Goal: Download file/media

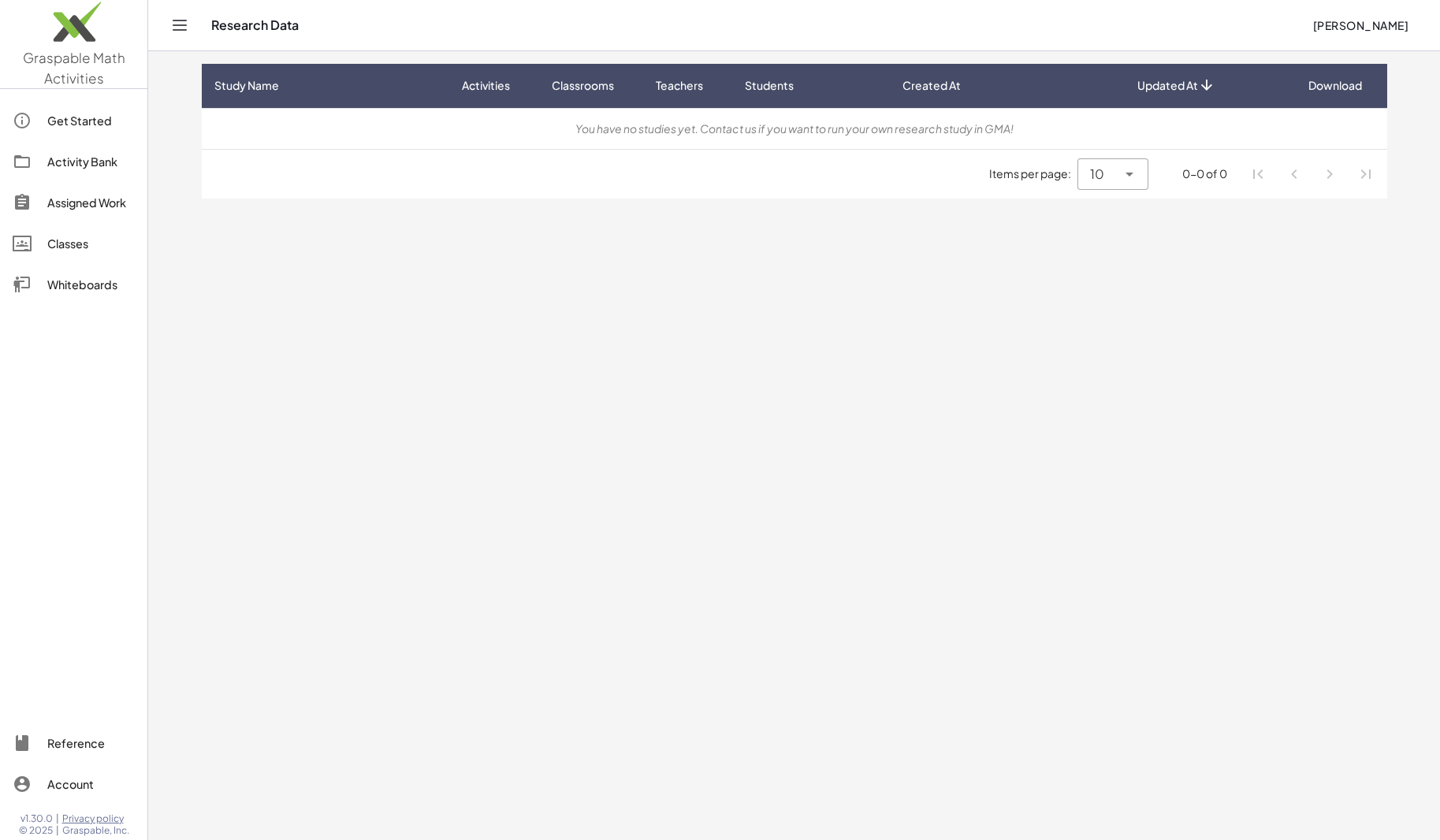
click at [575, 357] on main "Study Name Activities Classrooms Teachers Students Created At Updated At Downlo…" at bounding box center [795, 420] width 1292 height 840
click at [75, 197] on div "Assigned Work" at bounding box center [91, 202] width 88 height 19
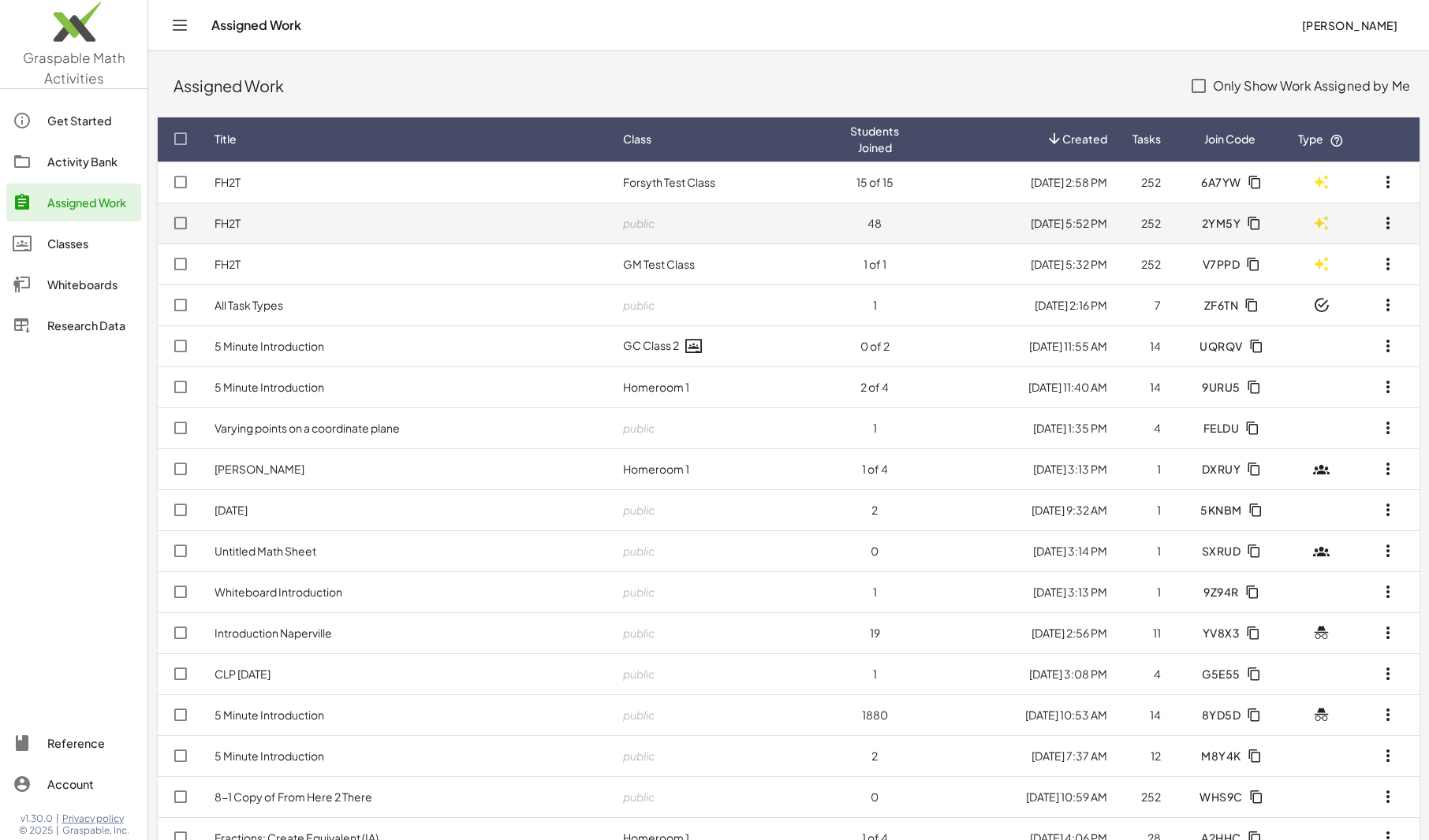
click at [551, 226] on td "FH2T" at bounding box center [406, 223] width 408 height 41
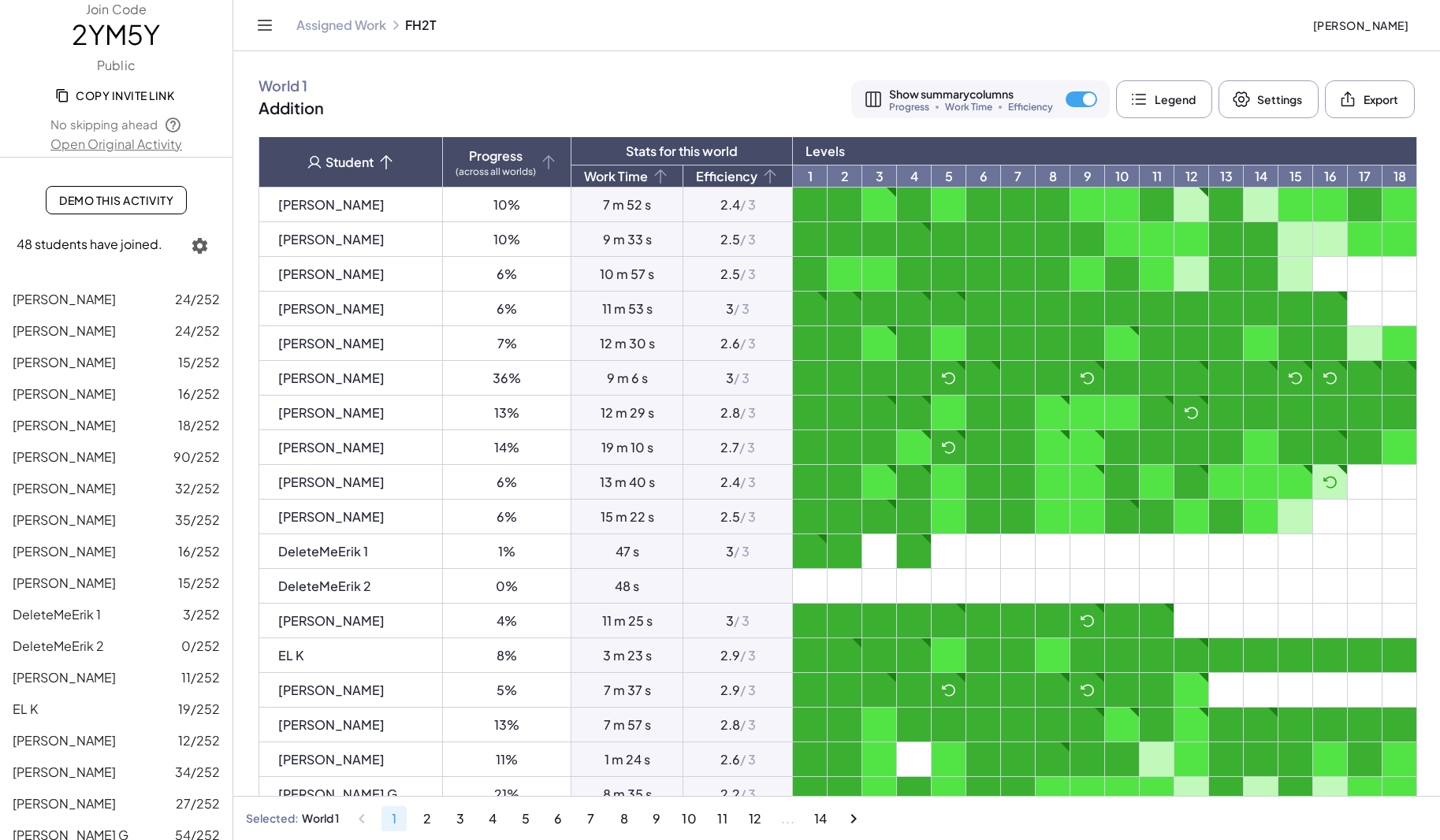
click at [122, 143] on link "Open Original Activity" at bounding box center [116, 144] width 232 height 19
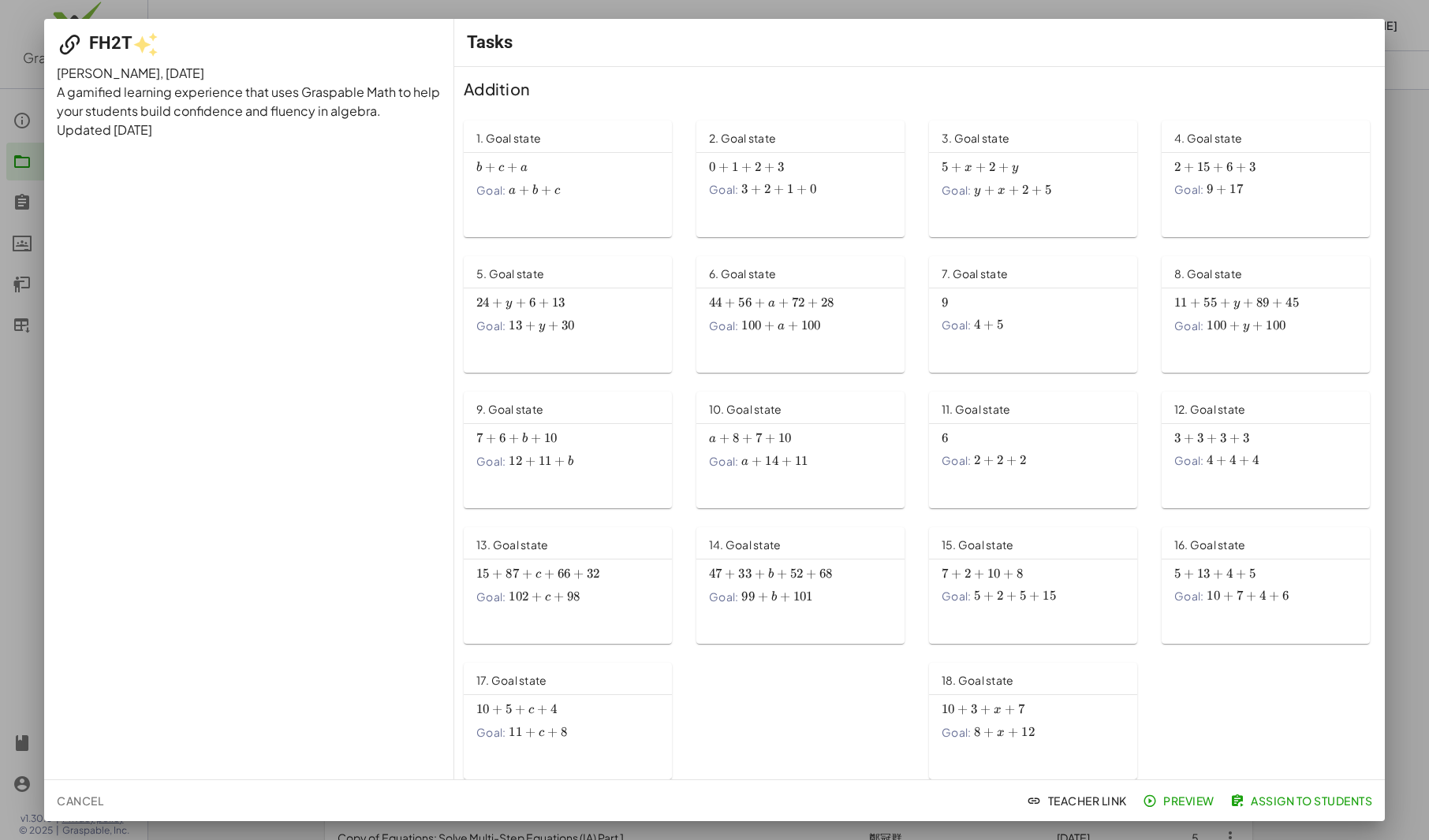
click at [28, 421] on div at bounding box center [714, 420] width 1429 height 840
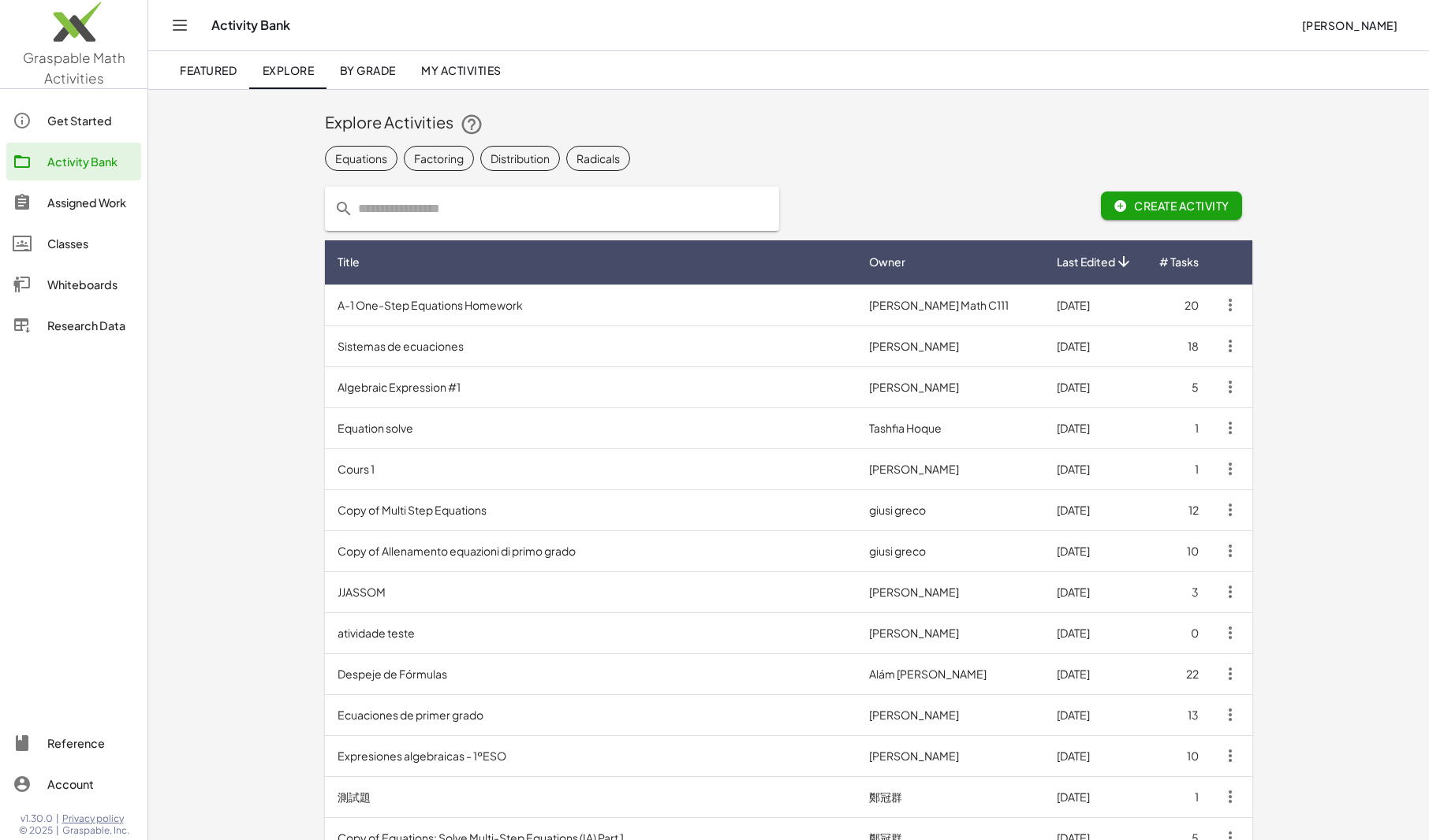
click at [25, 330] on icon at bounding box center [22, 325] width 19 height 19
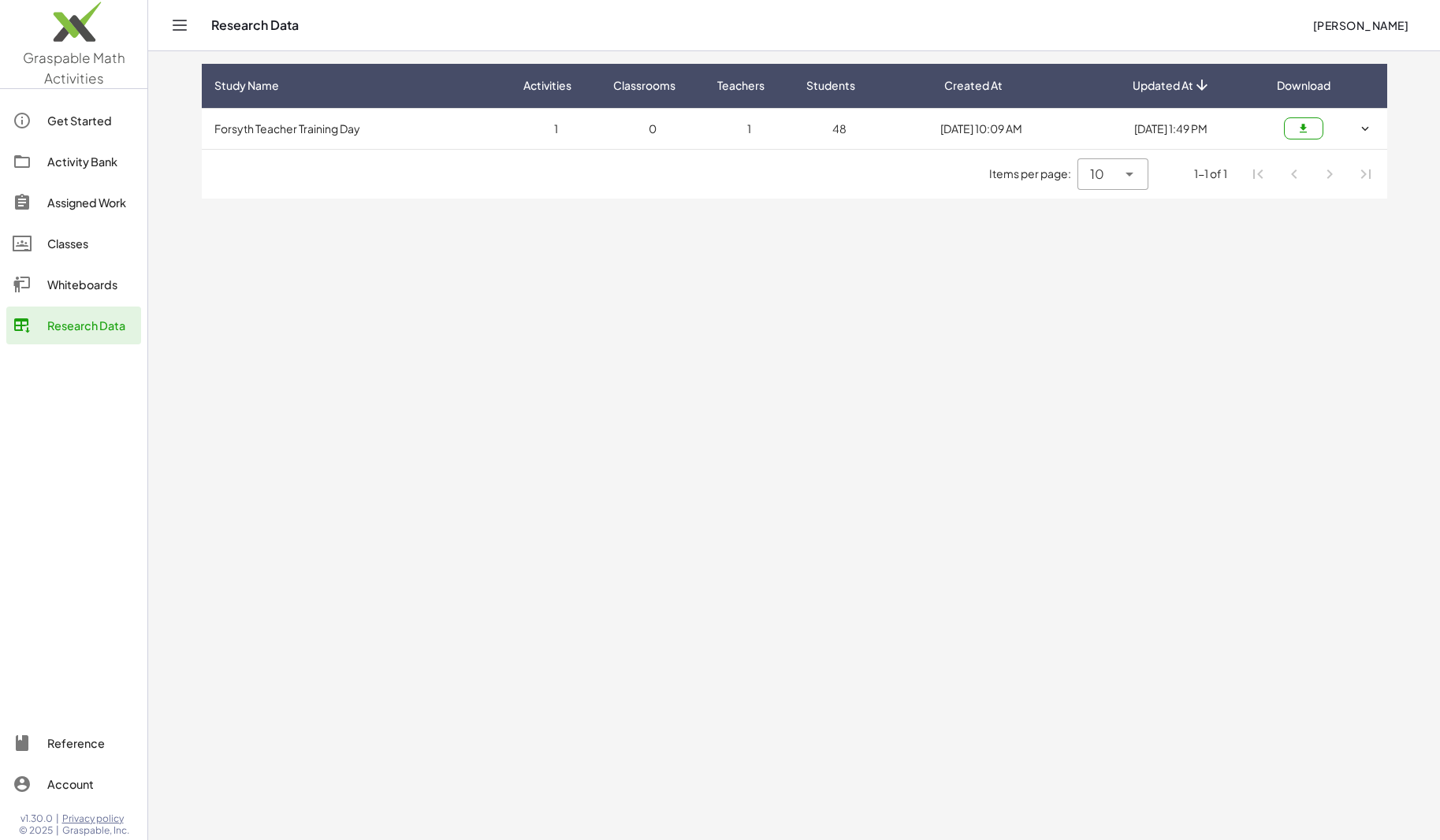
click at [1364, 135] on icon "button" at bounding box center [1365, 128] width 14 height 14
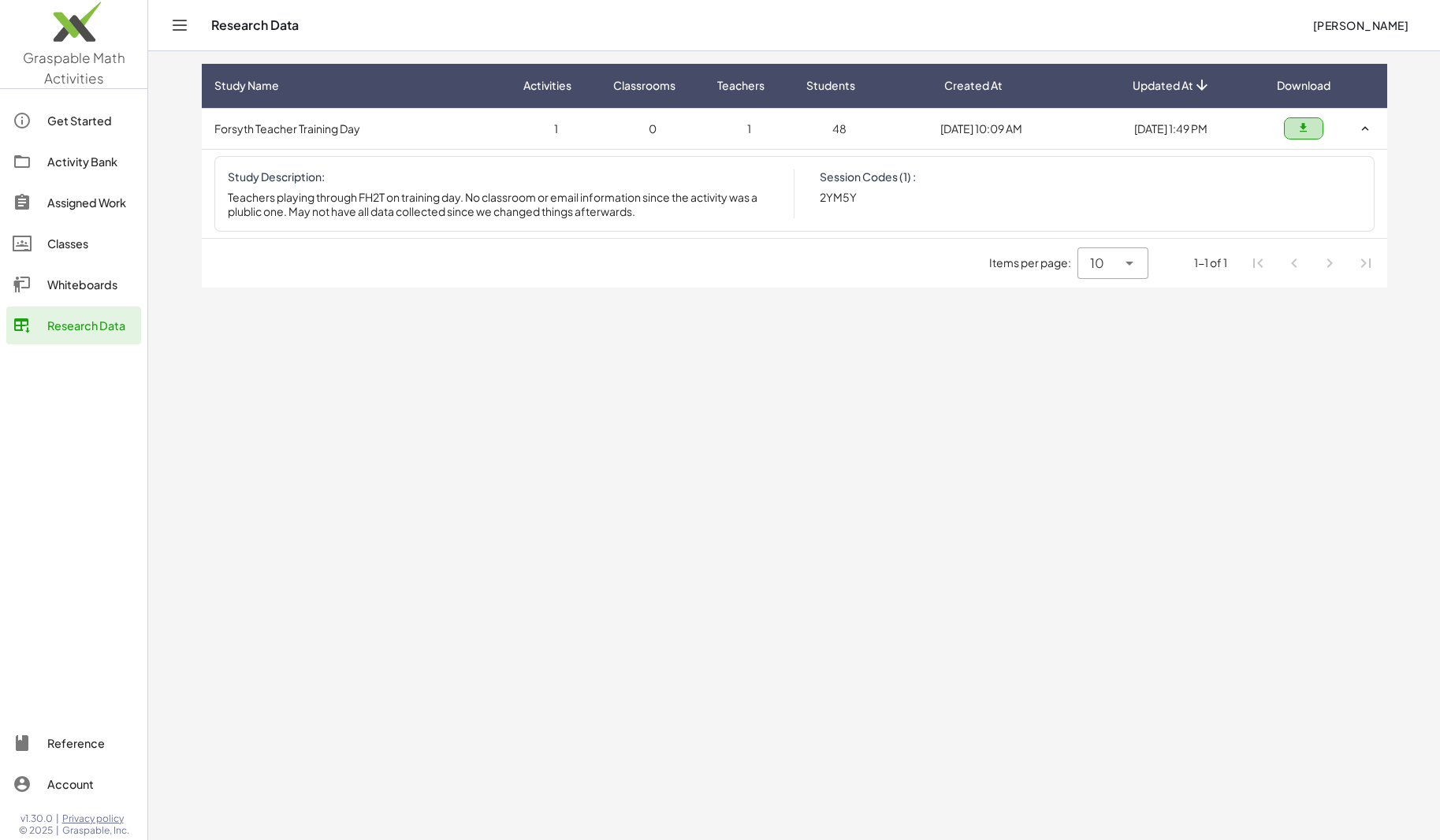
click at [1302, 131] on icon "button" at bounding box center [1303, 128] width 12 height 12
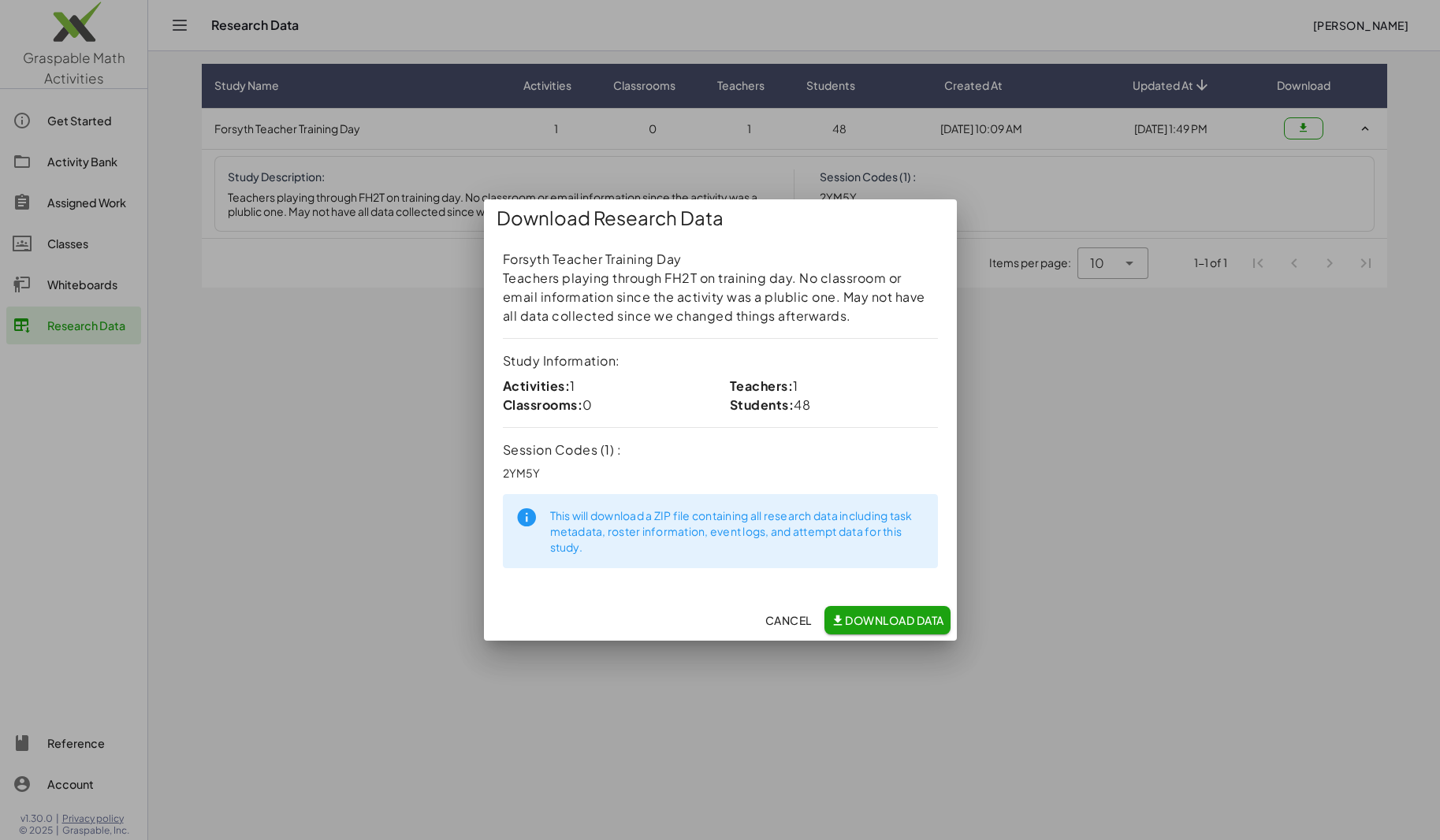
click at [905, 619] on span "Download Data" at bounding box center [888, 619] width 114 height 14
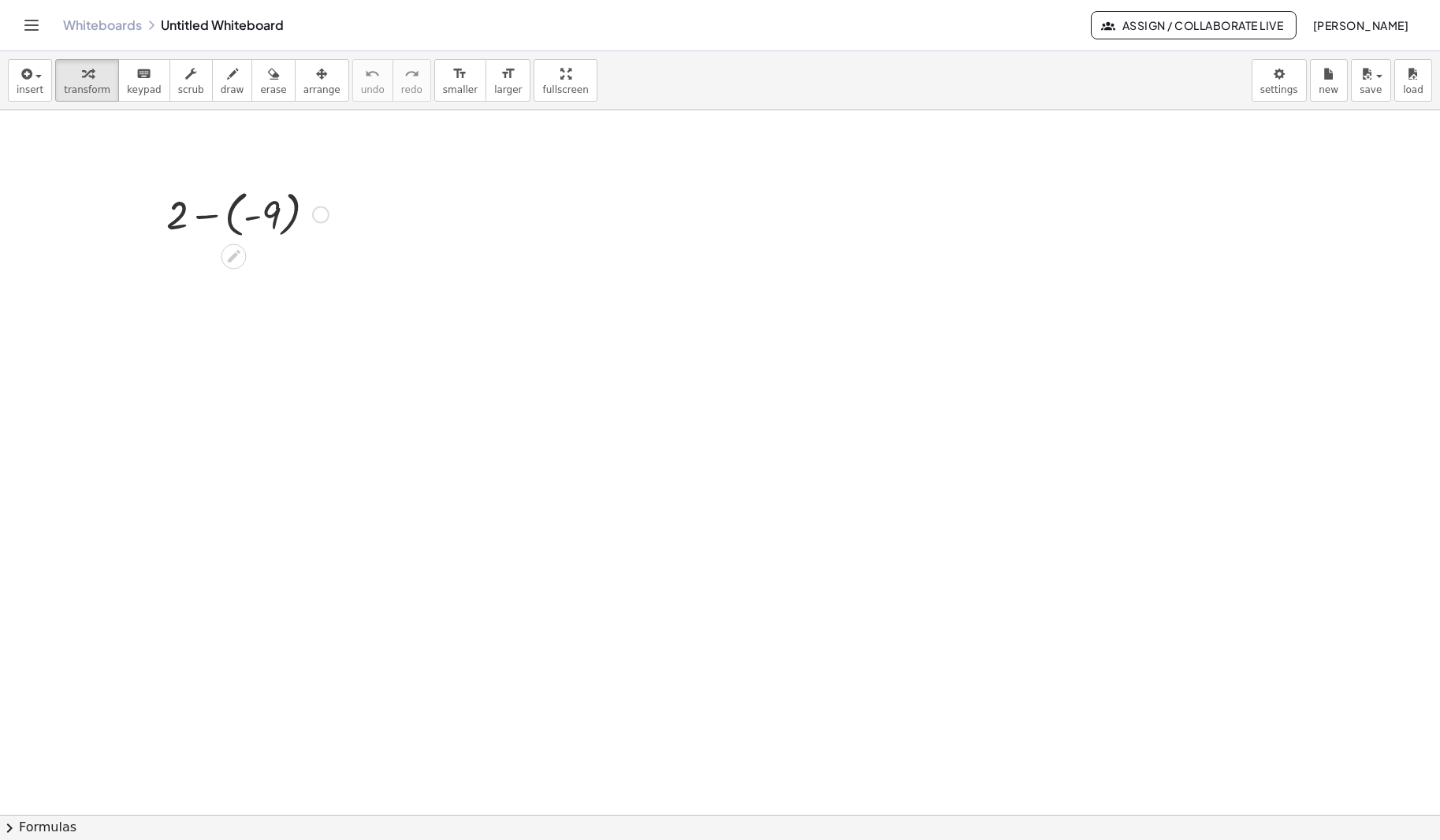
click at [274, 210] on div at bounding box center [247, 213] width 178 height 58
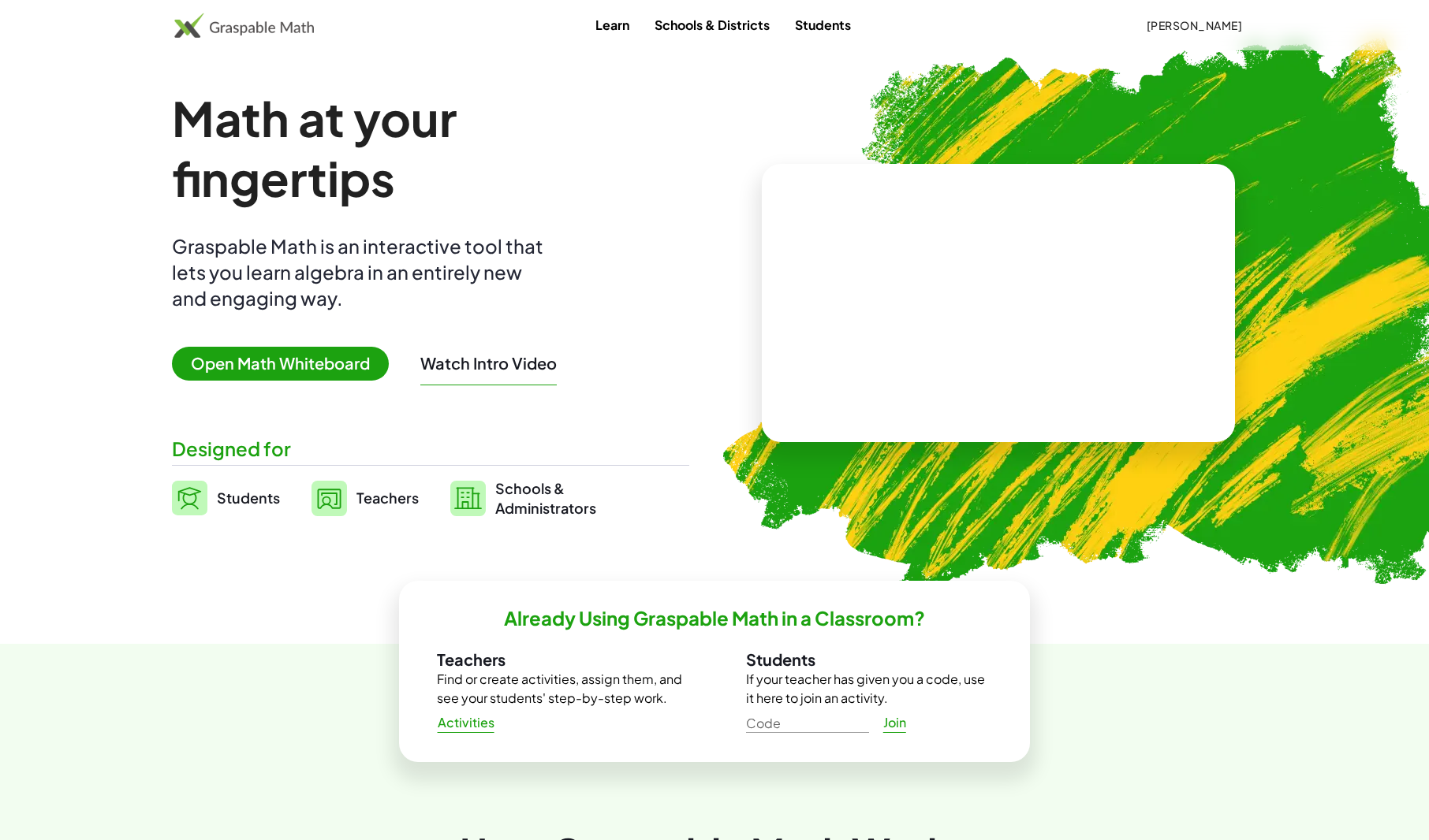
click at [1171, 16] on button "[PERSON_NAME]" at bounding box center [1194, 25] width 122 height 28
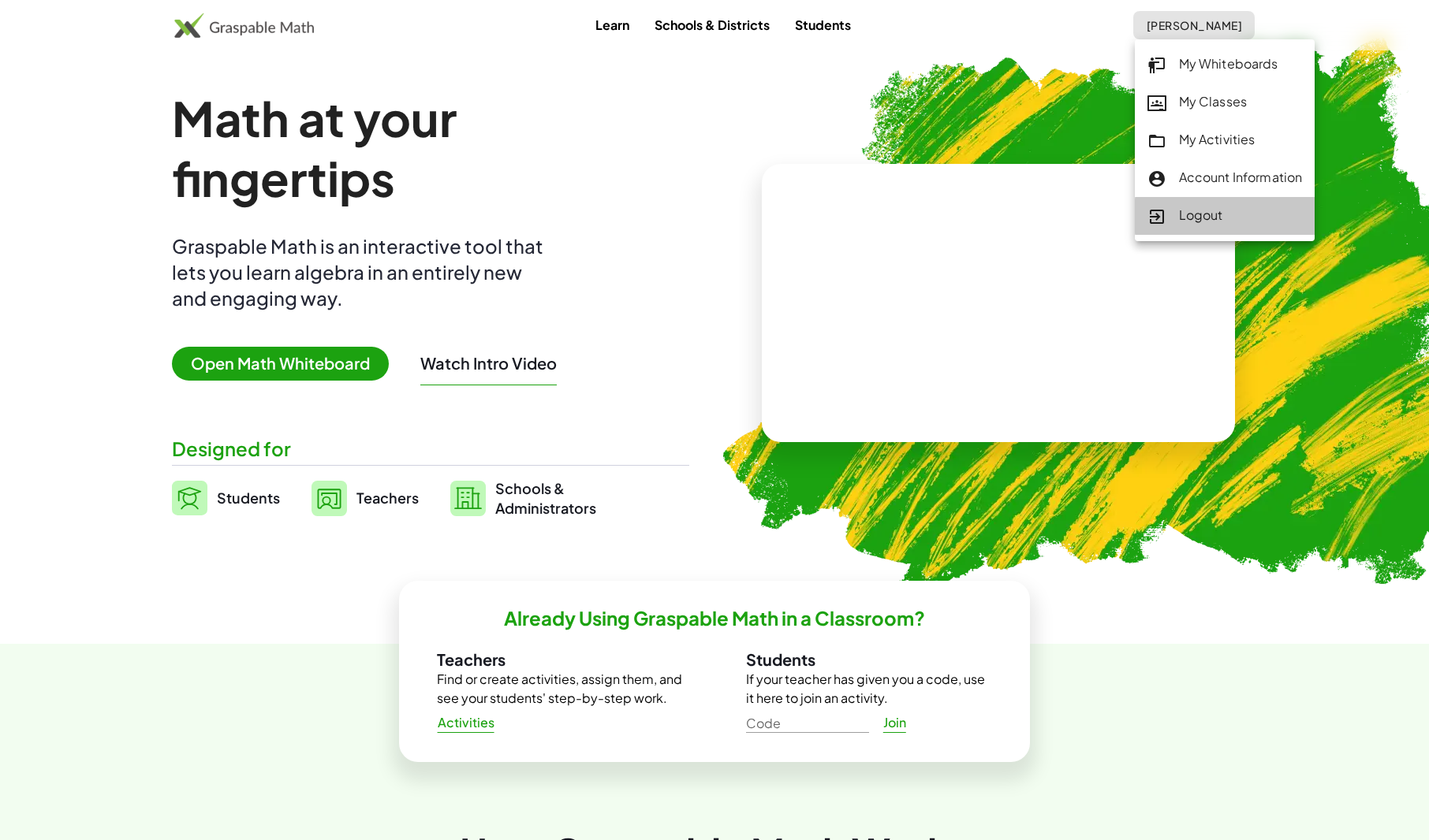
click at [1196, 222] on div "Logout" at bounding box center [1224, 215] width 155 height 20
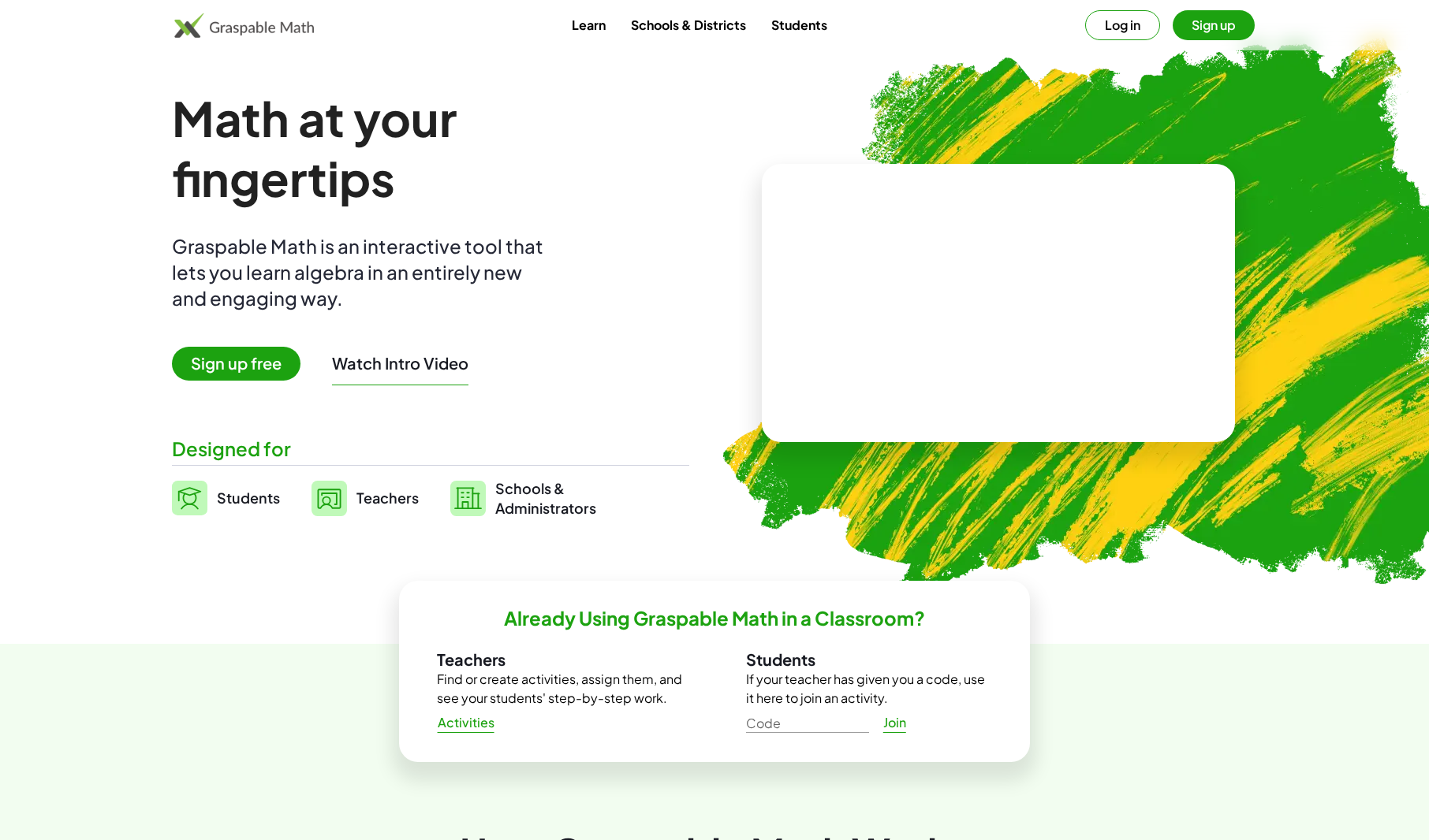
click at [1189, 28] on button "Sign up" at bounding box center [1213, 25] width 82 height 30
